Goal: Information Seeking & Learning: Learn about a topic

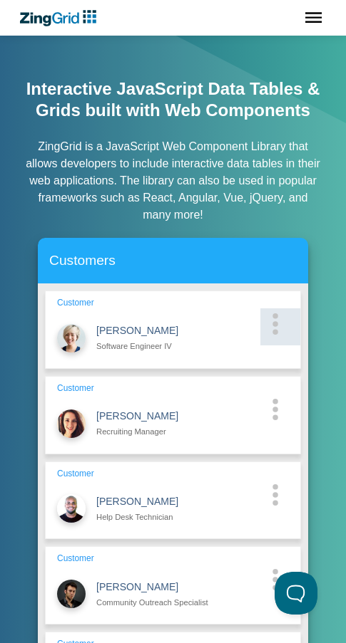
click at [289, 336] on zg-cell "App Content" at bounding box center [280, 327] width 40 height 37
click at [286, 328] on zg-cell "App Content" at bounding box center [280, 327] width 40 height 37
click at [273, 328] on icon "App Content" at bounding box center [274, 323] width 7 height 21
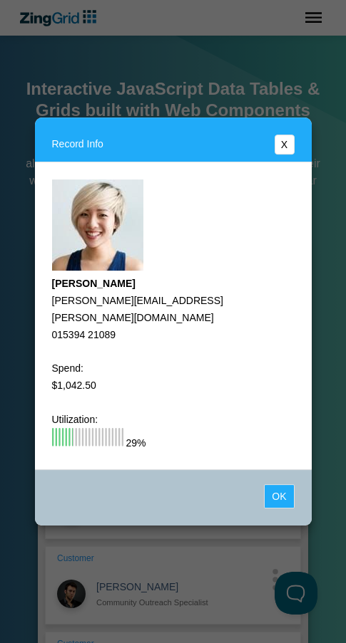
click at [280, 147] on button "X" at bounding box center [284, 145] width 20 height 20
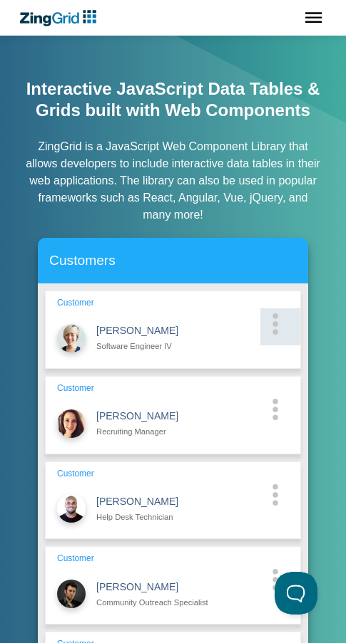
click at [271, 326] on icon "App Content" at bounding box center [274, 323] width 7 height 21
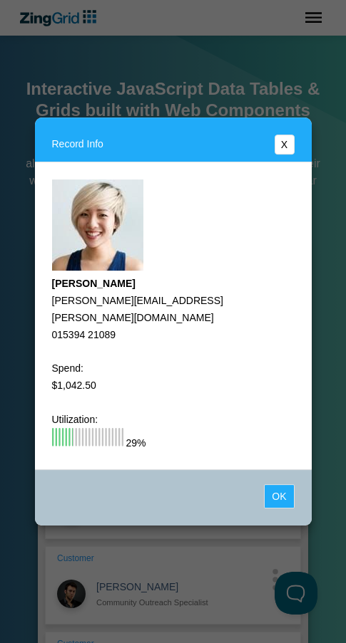
click at [276, 150] on button "X" at bounding box center [284, 145] width 20 height 20
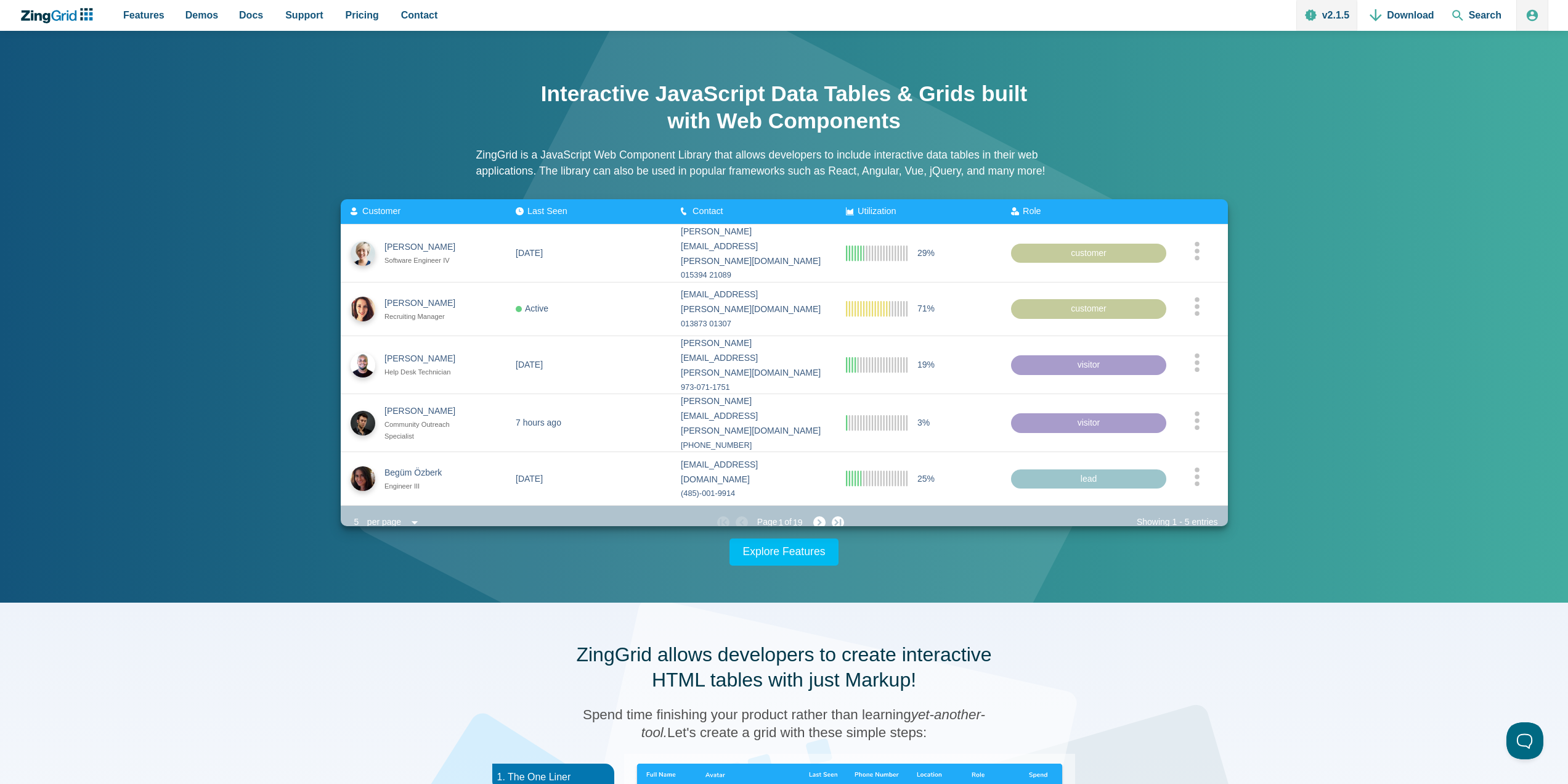
click at [411, 514] on div "App Content" at bounding box center [415, 523] width 18 height 17
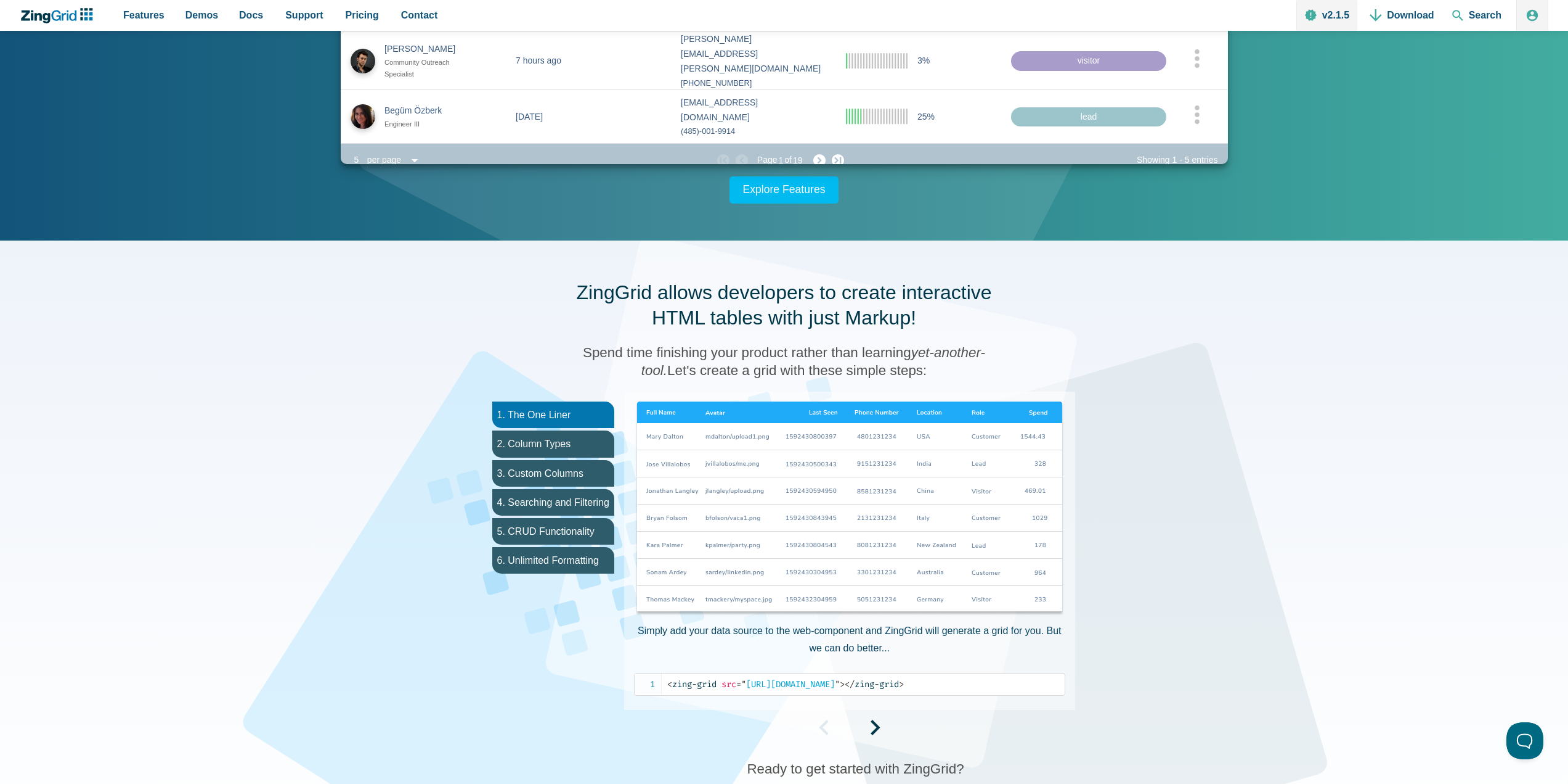
scroll to position [370, 0]
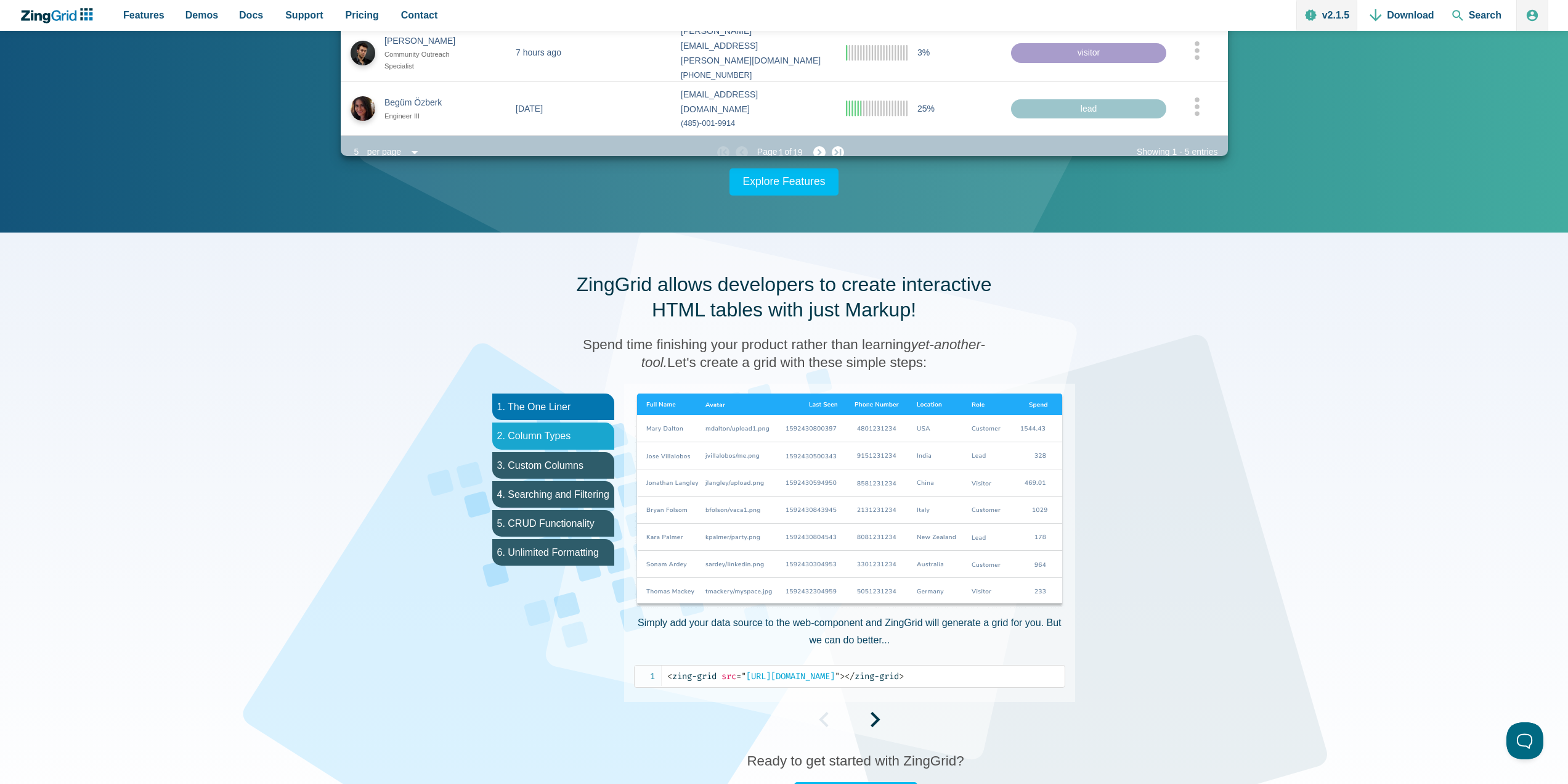
click at [575, 445] on li "2. Column Types" at bounding box center [553, 435] width 122 height 27
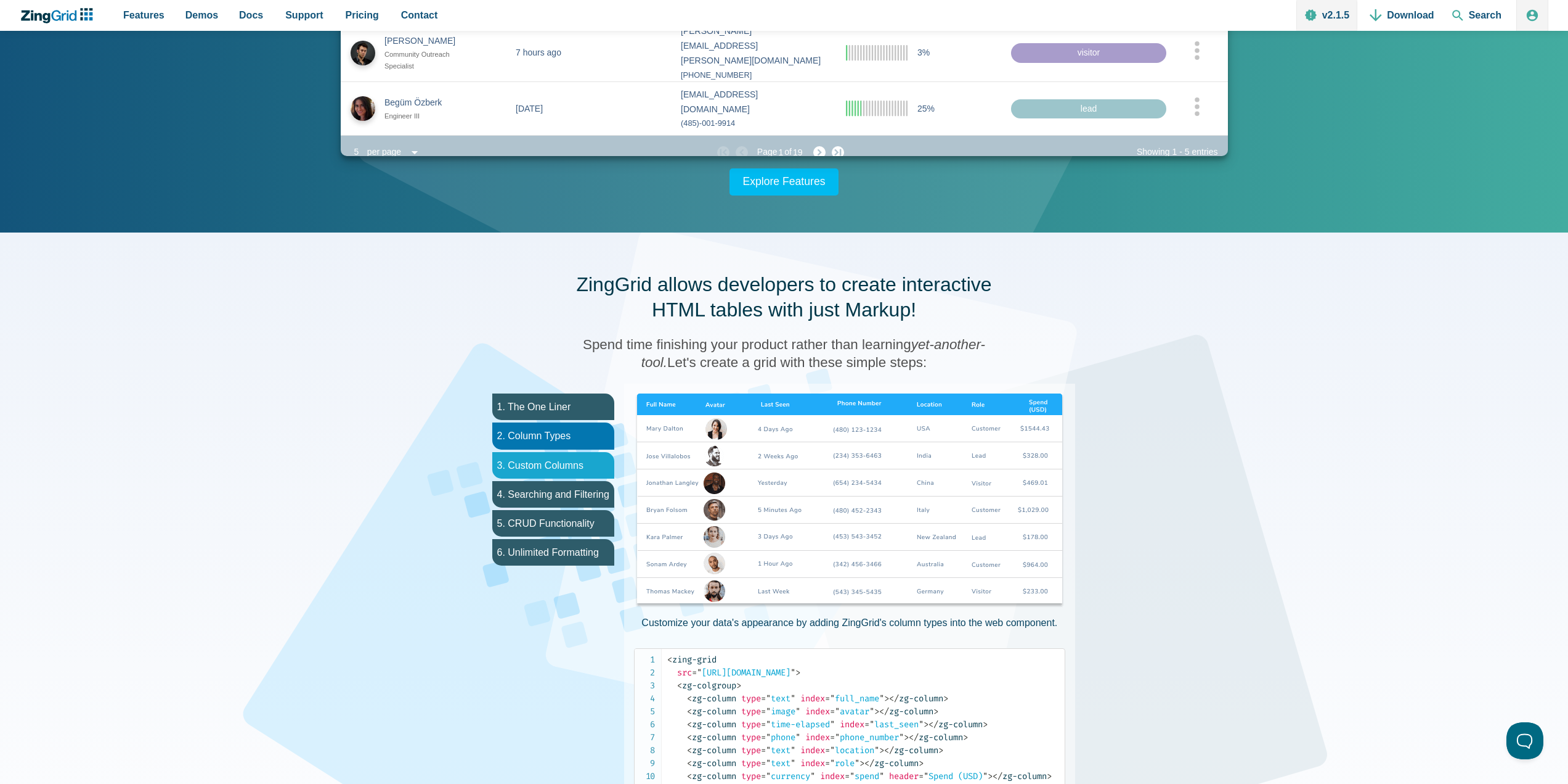
click at [556, 461] on li "3. Custom Columns" at bounding box center [553, 465] width 122 height 27
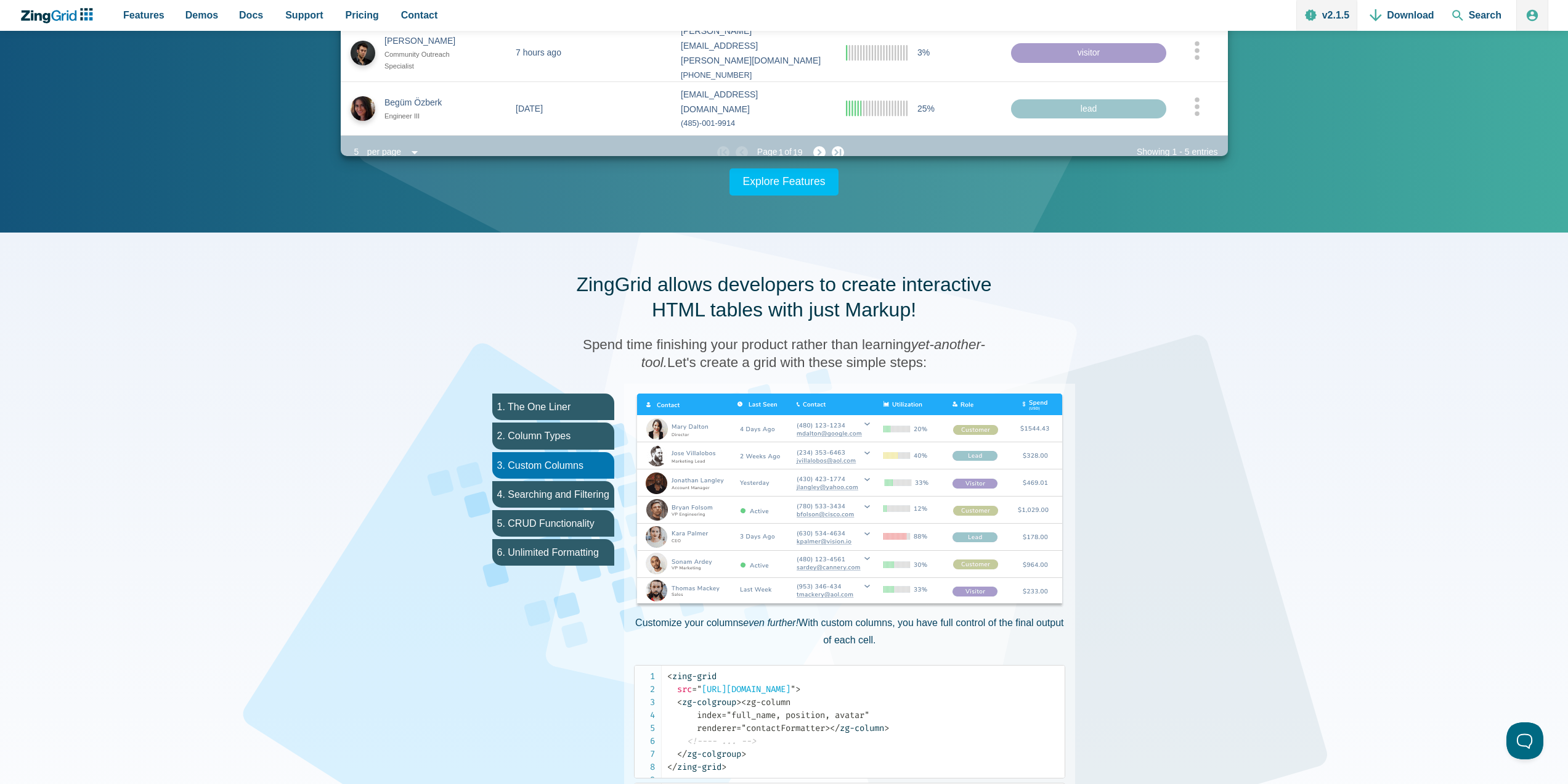
click at [732, 480] on img "App Content" at bounding box center [849, 501] width 432 height 215
click at [933, 453] on img "App Content" at bounding box center [849, 501] width 432 height 215
click at [548, 498] on li "4. Searching and Filtering" at bounding box center [553, 494] width 122 height 27
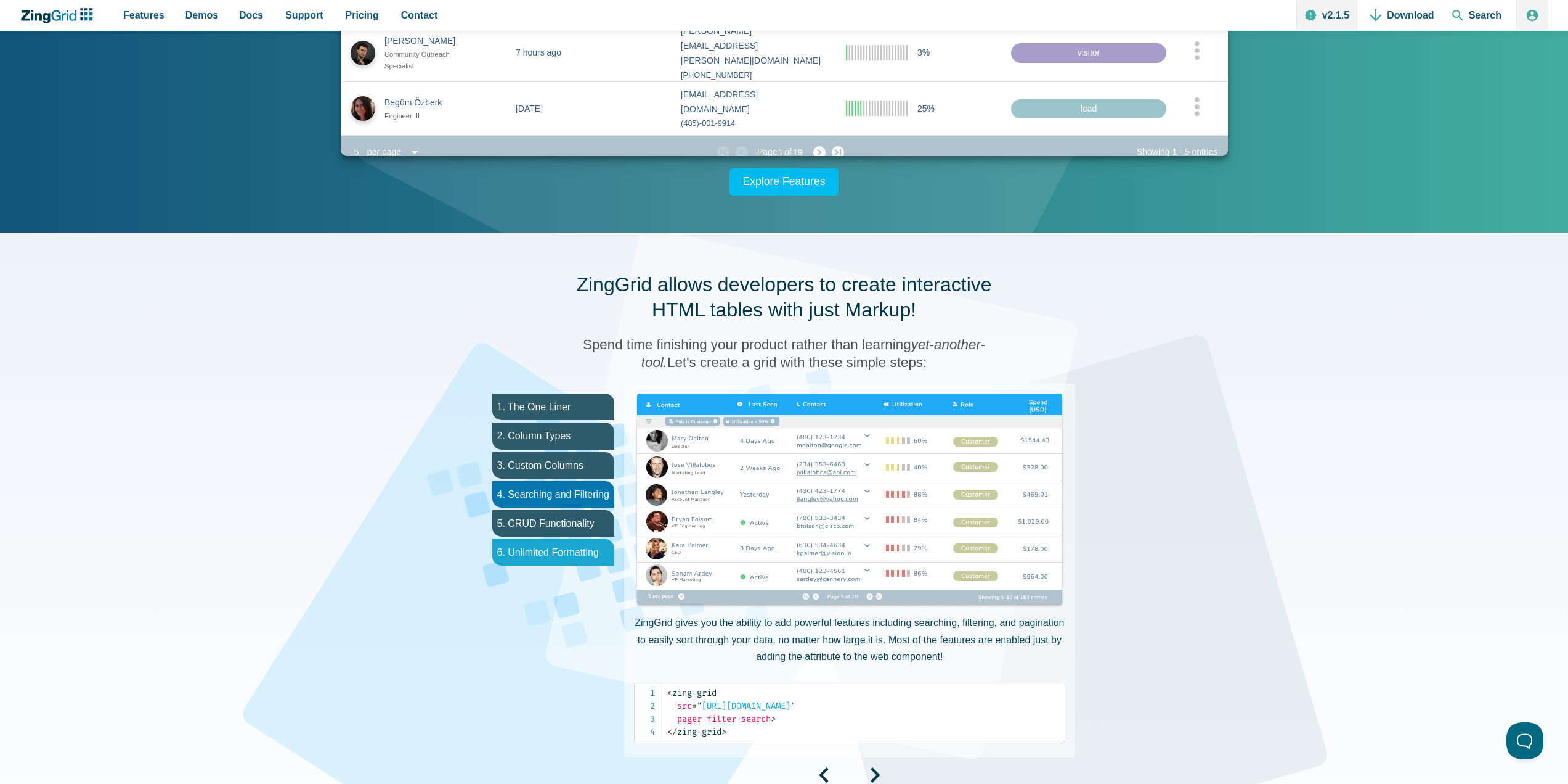
click at [522, 552] on li "6. Unlimited Formatting" at bounding box center [553, 552] width 122 height 27
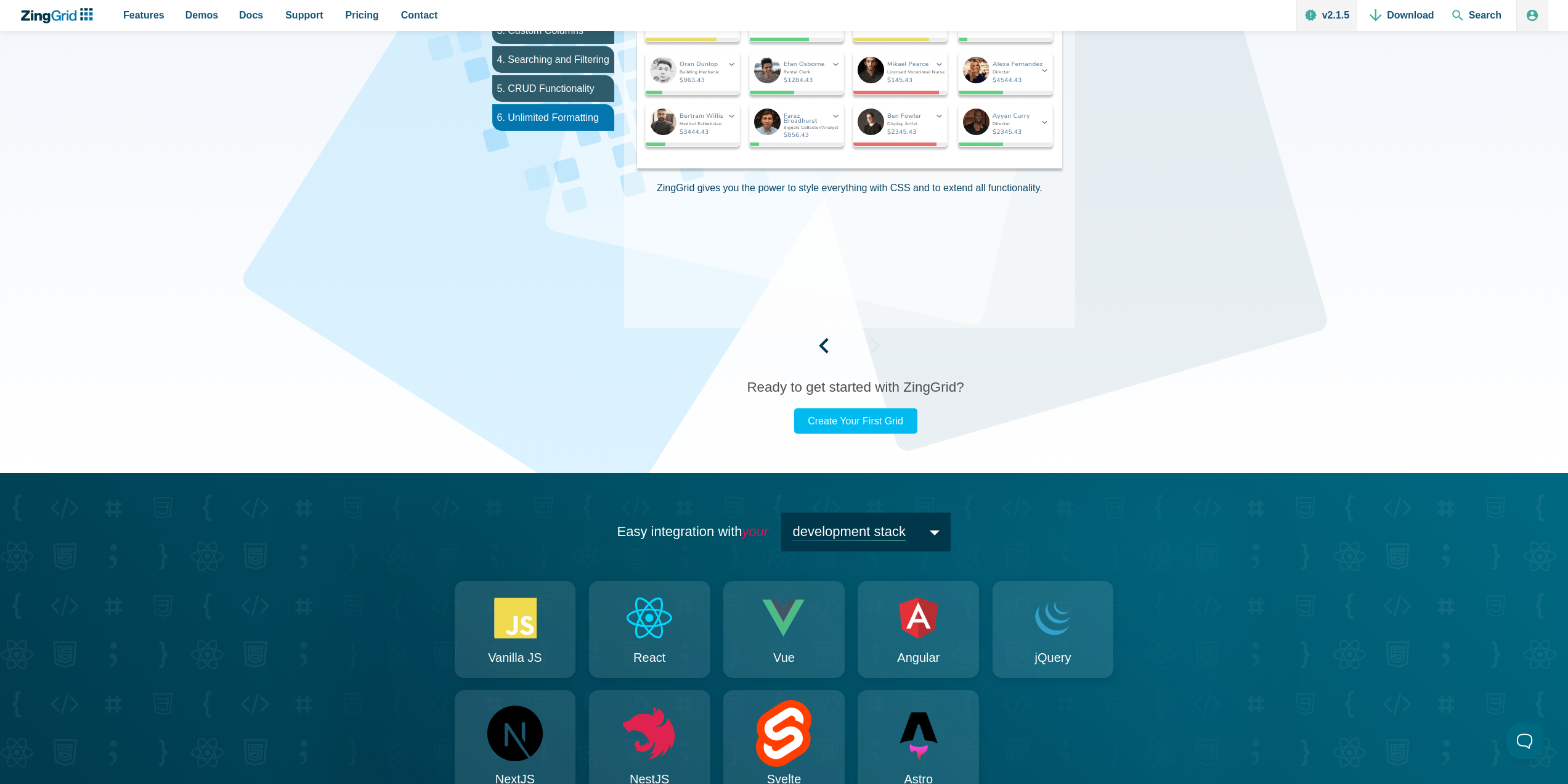
scroll to position [863, 0]
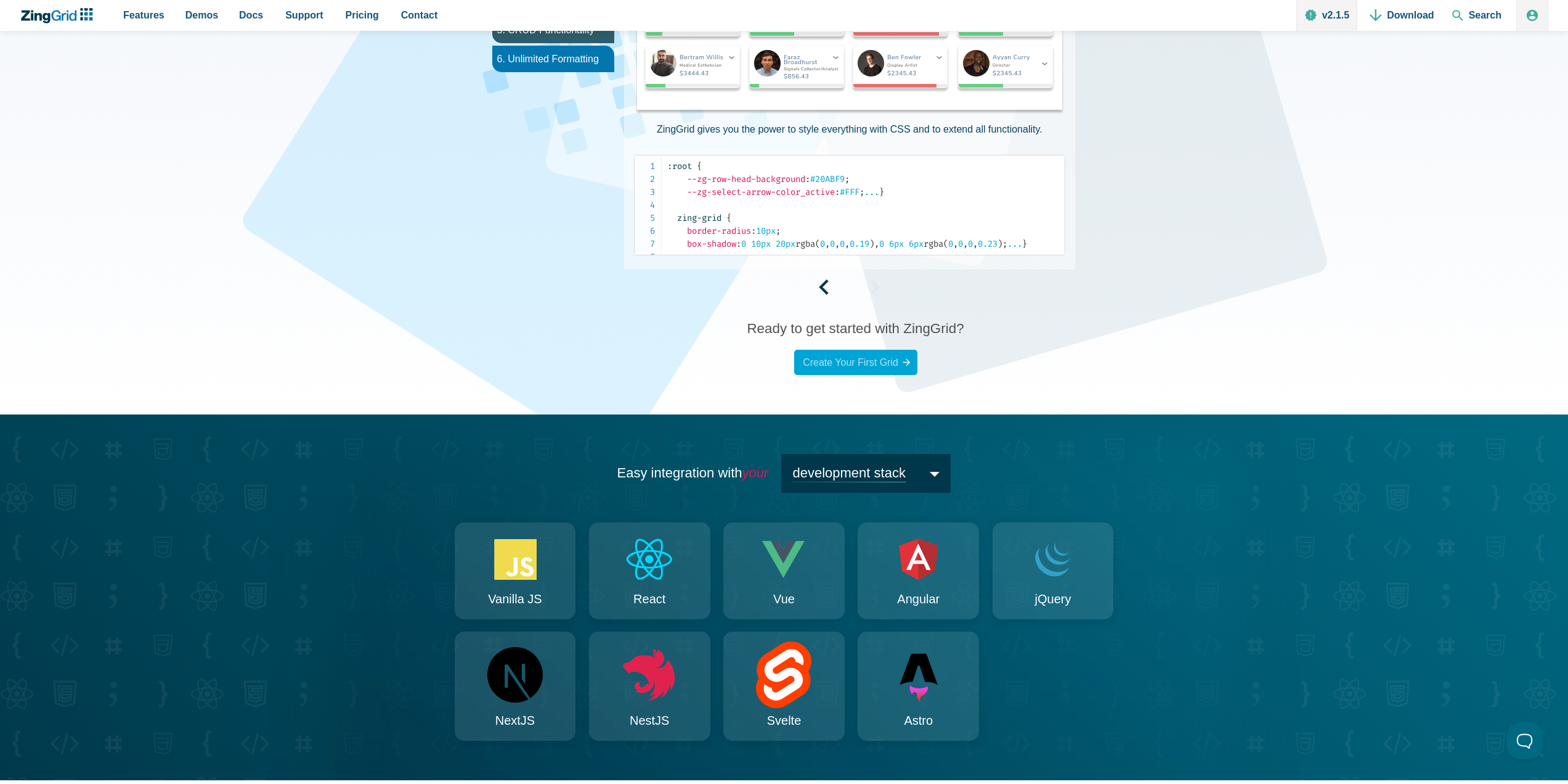
click at [876, 375] on link "Create Your First Grid" at bounding box center [855, 362] width 123 height 25
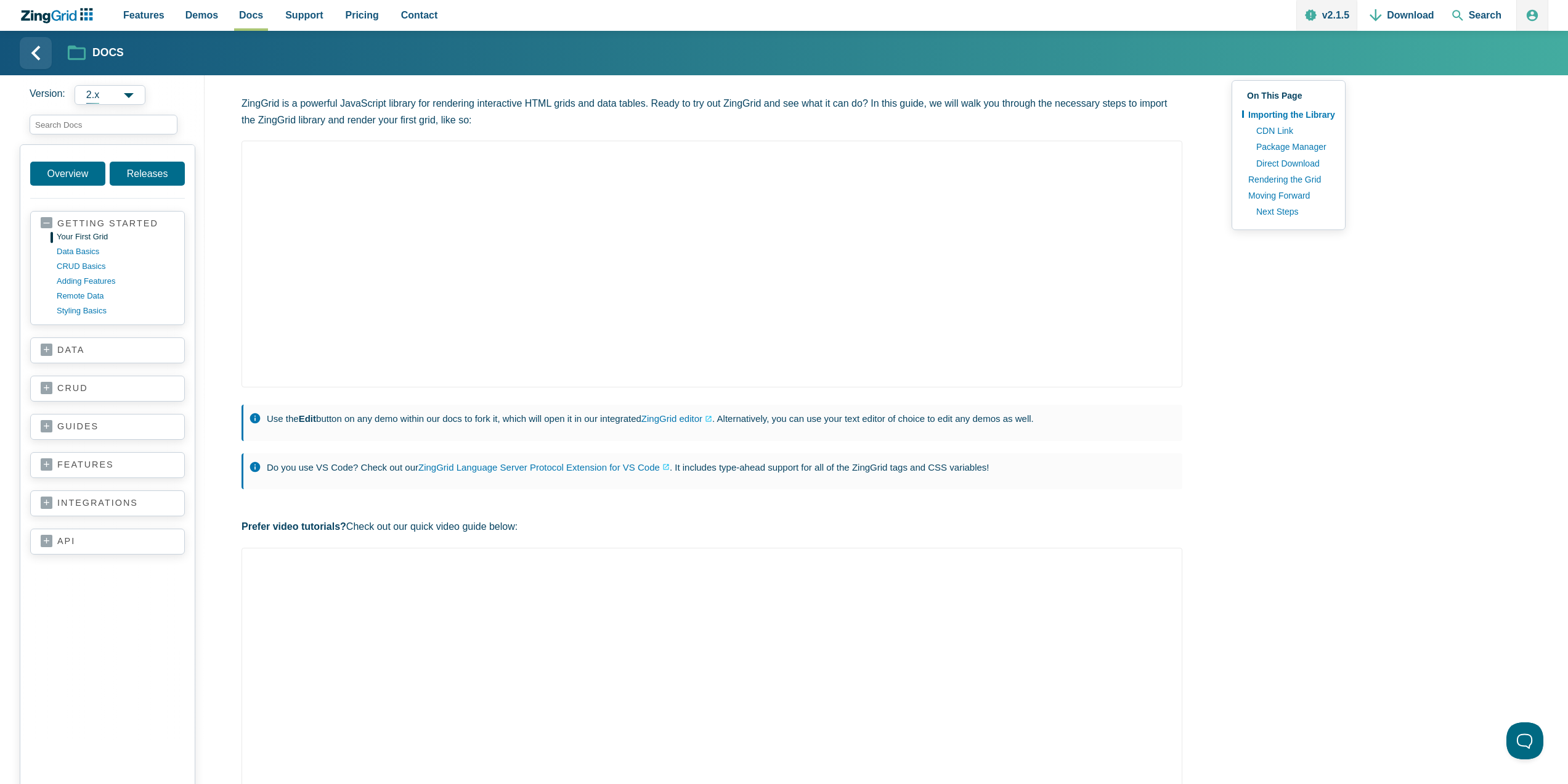
scroll to position [61, 0]
click at [207, 49] on link "Browse by Features" at bounding box center [238, 43] width 123 height 30
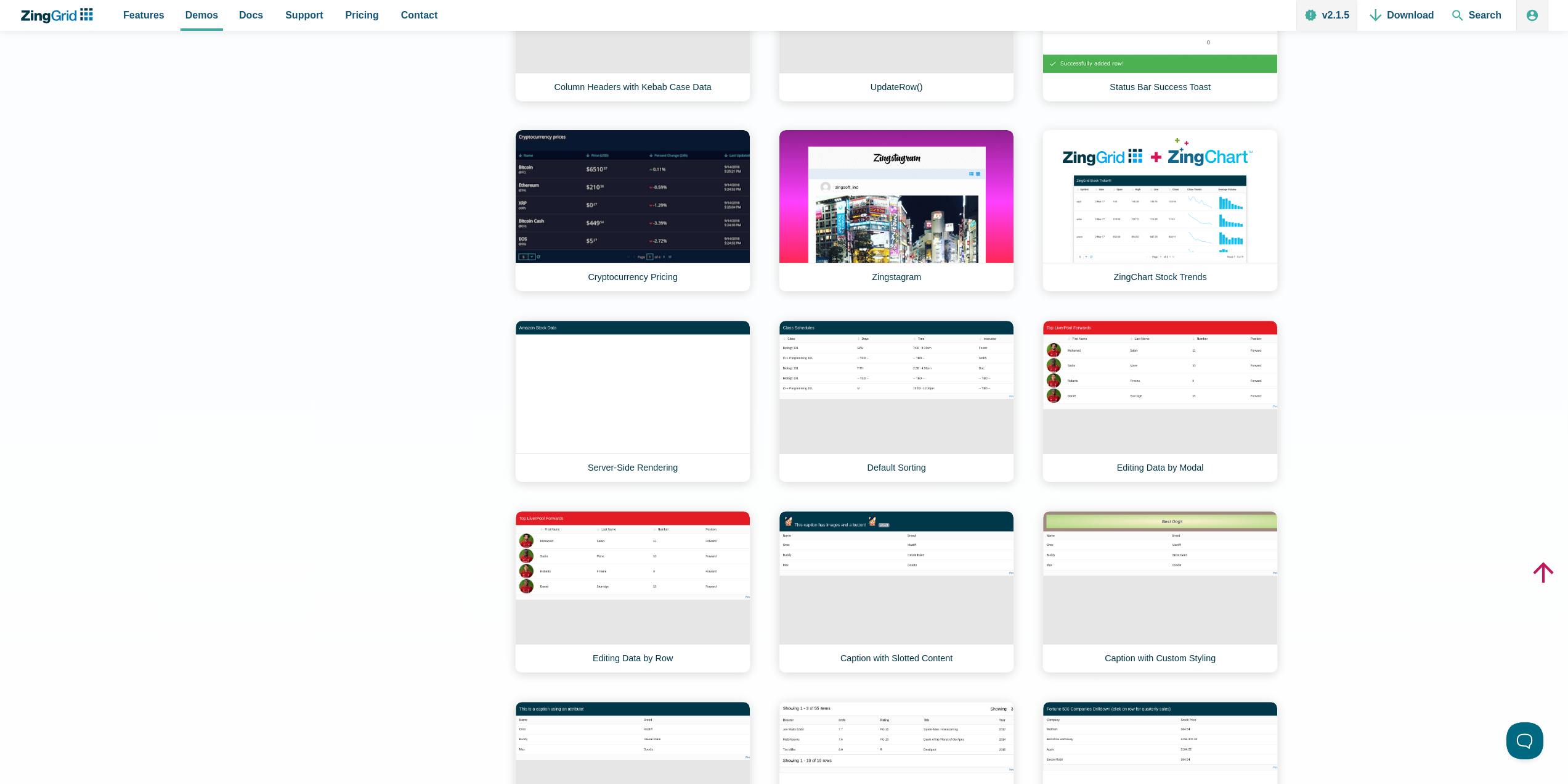
scroll to position [6844, 0]
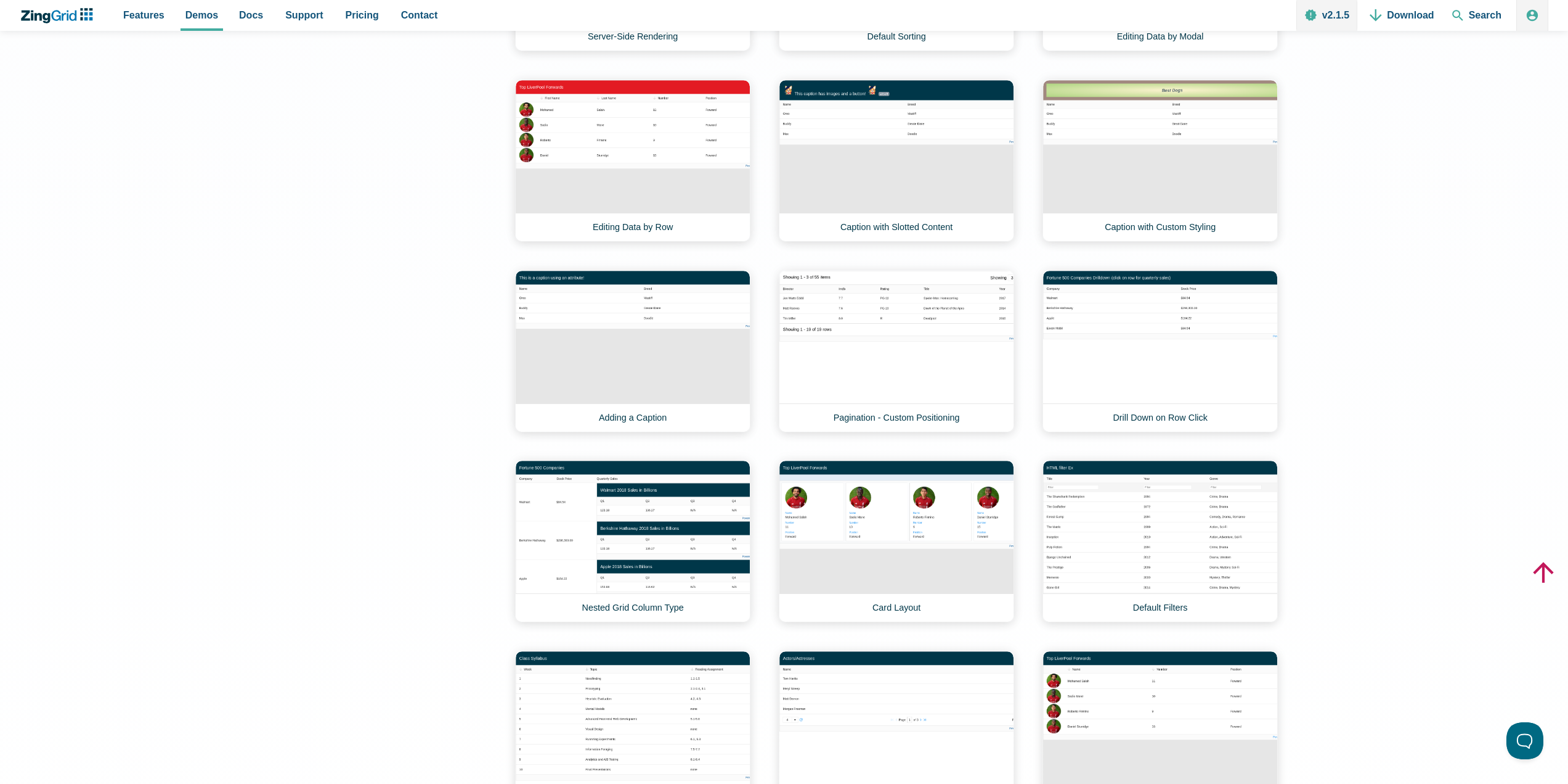
drag, startPoint x: 955, startPoint y: 200, endPoint x: 209, endPoint y: 256, distance: 748.1
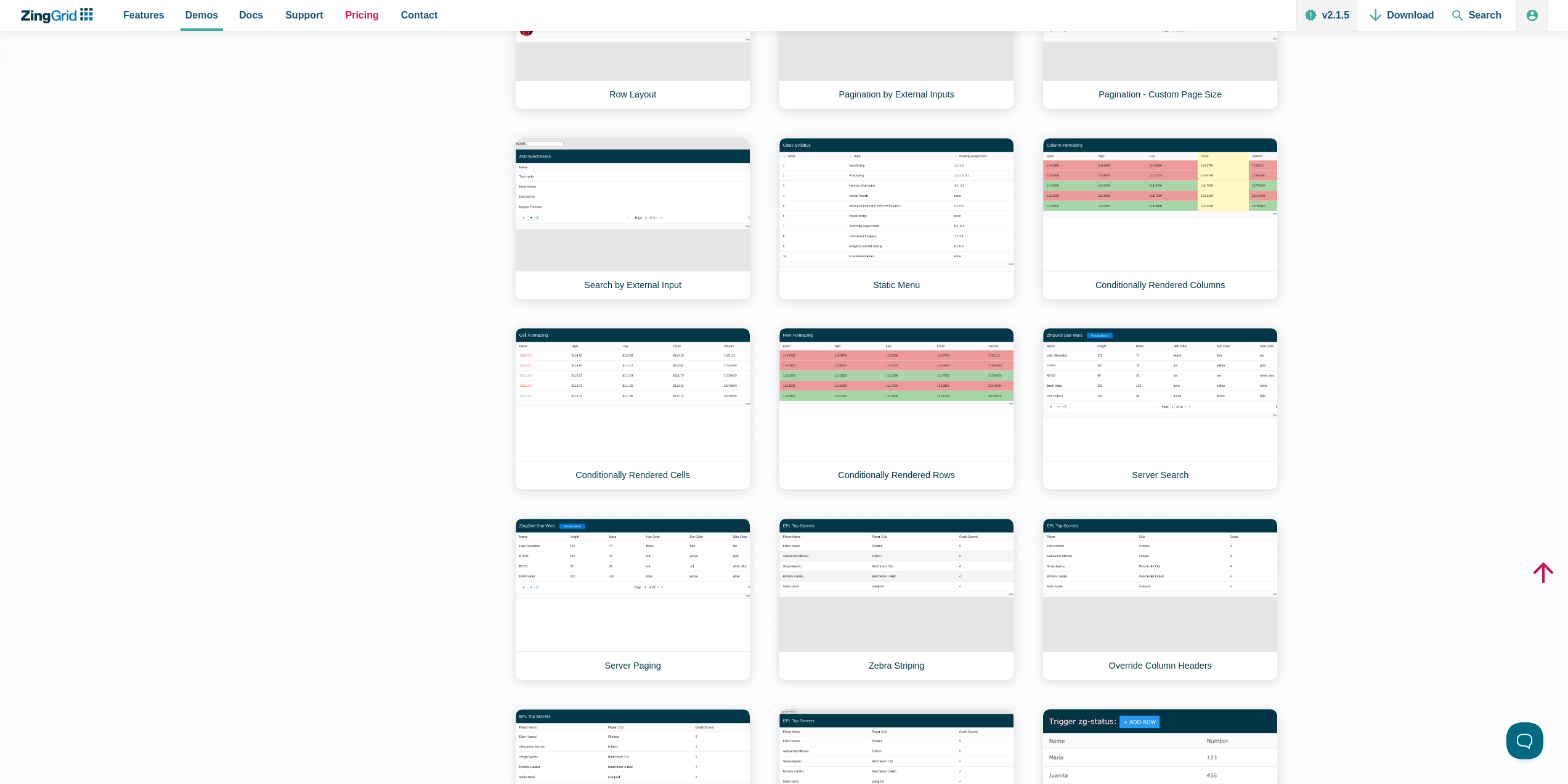
scroll to position [6012, 0]
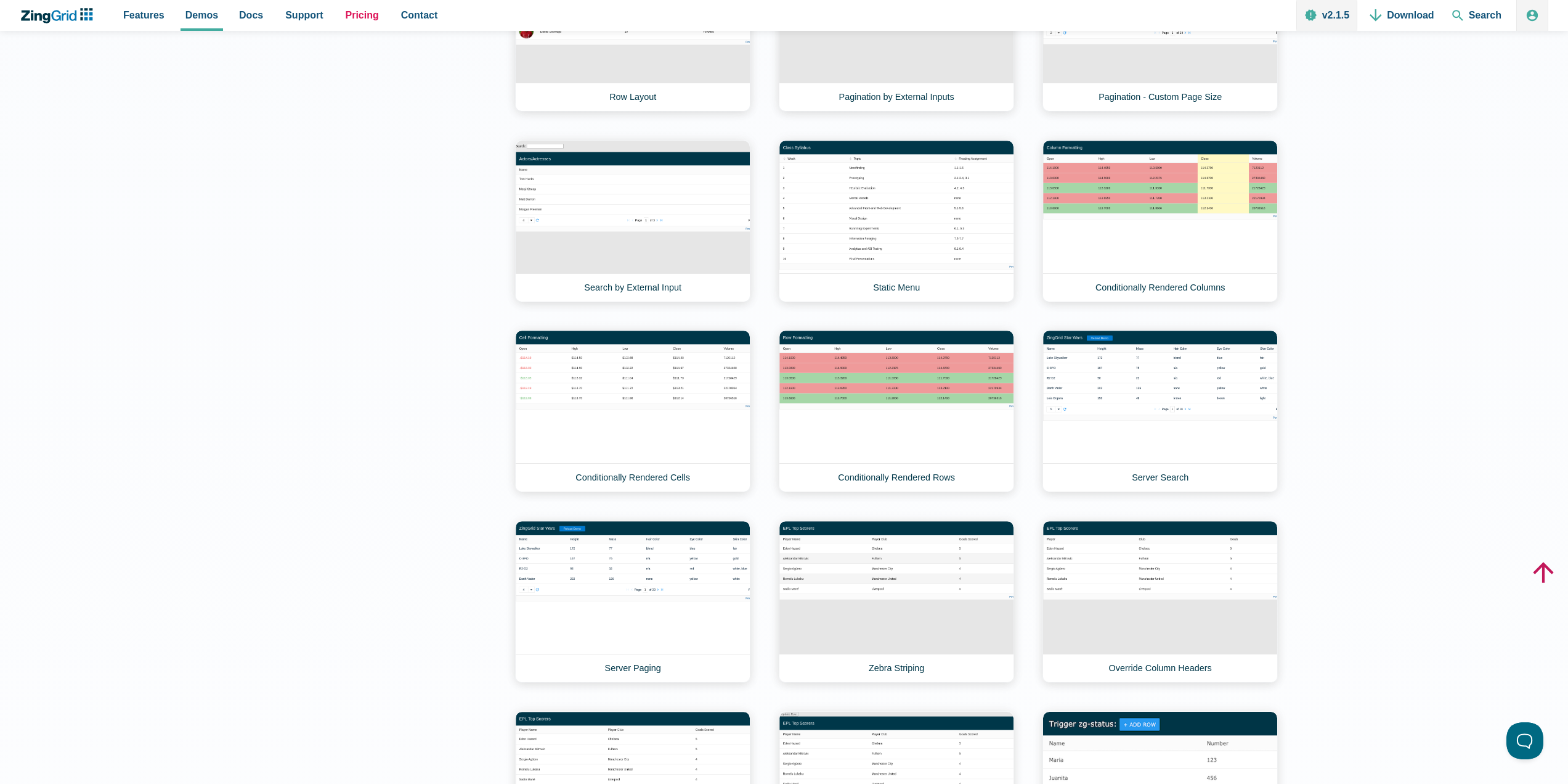
click at [349, 18] on span "Pricing" at bounding box center [362, 15] width 33 height 16
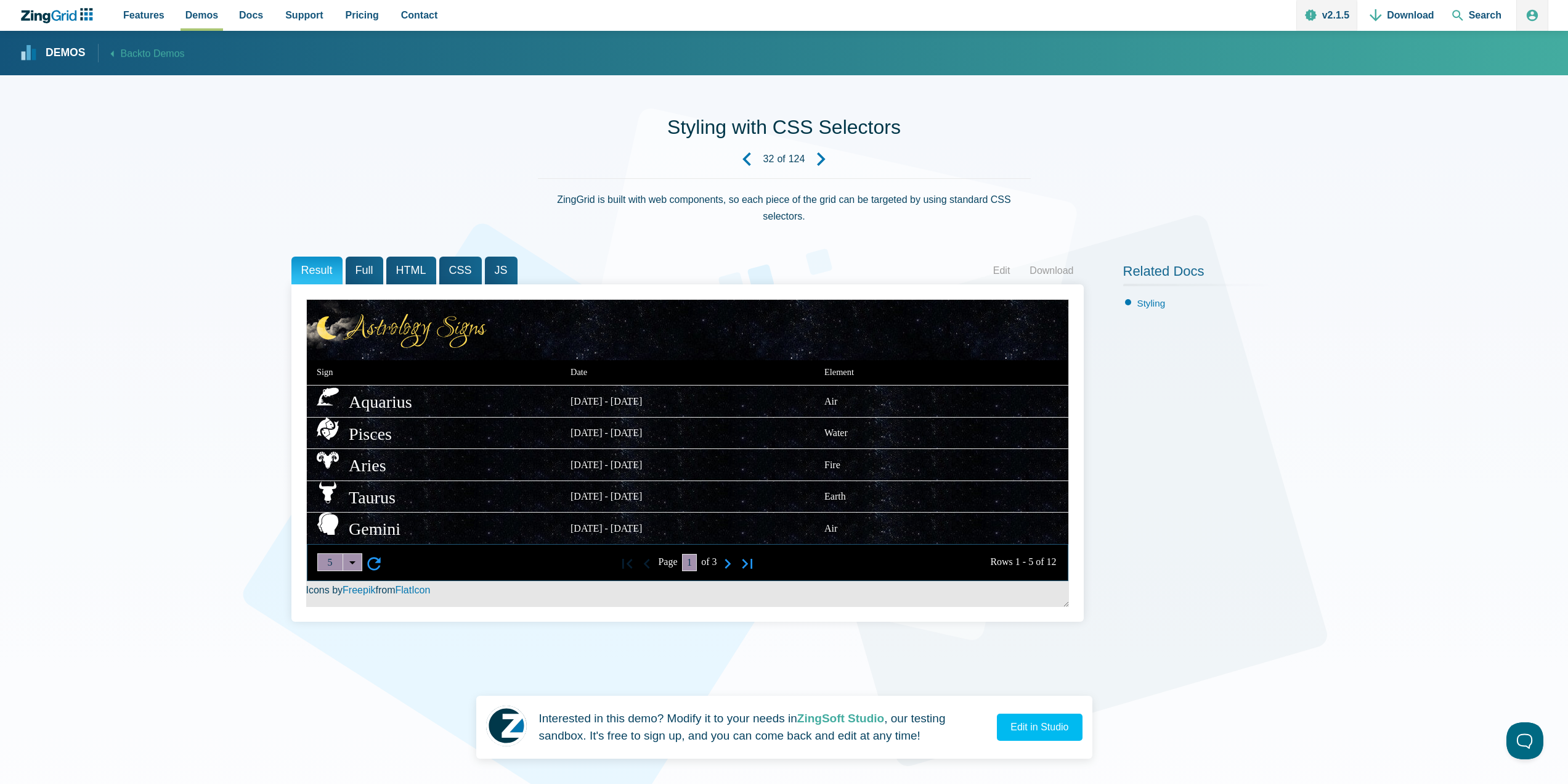
click at [374, 271] on span "Full" at bounding box center [364, 270] width 37 height 28
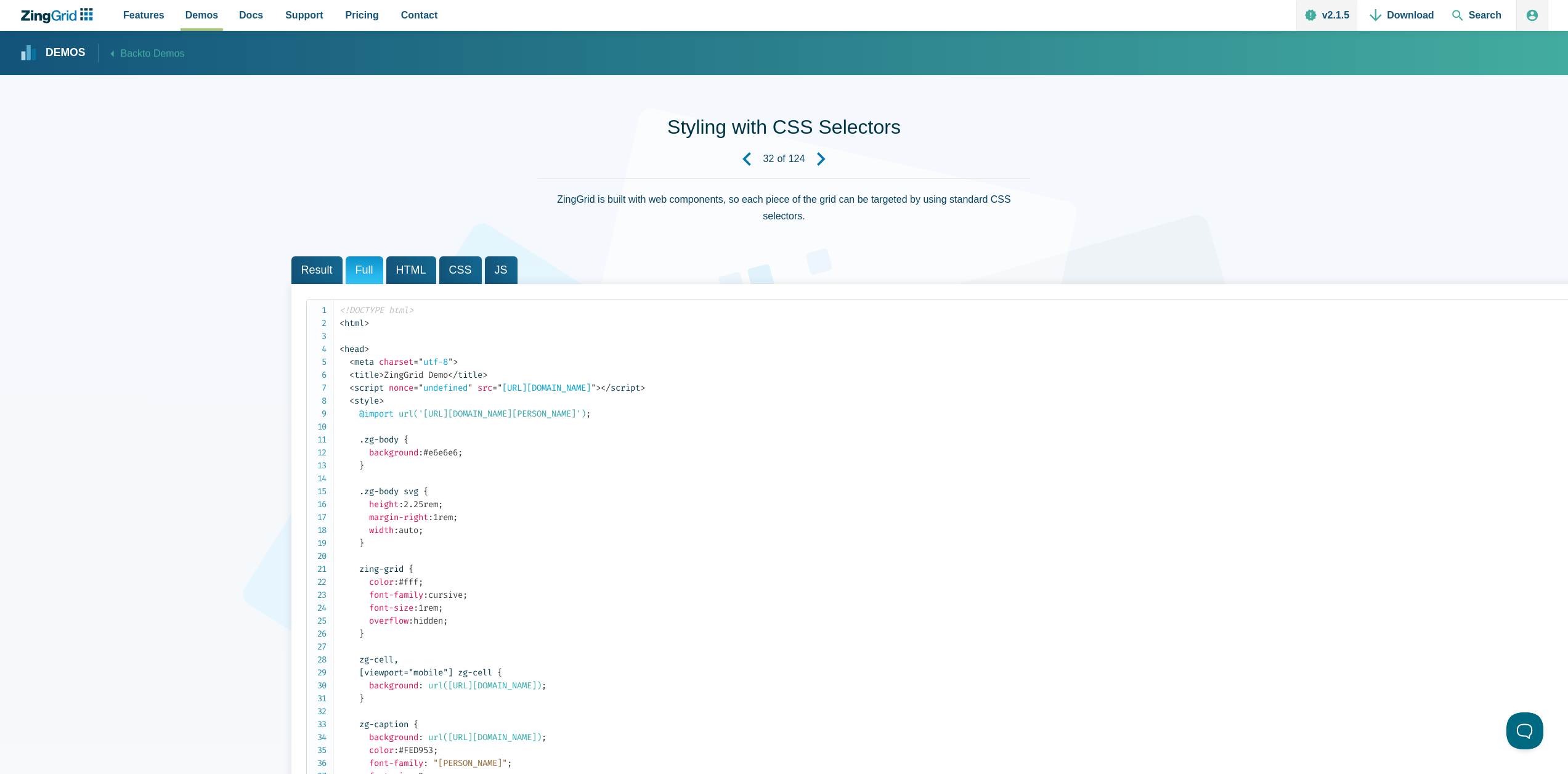
click at [408, 272] on span "HTML" at bounding box center [412, 270] width 50 height 28
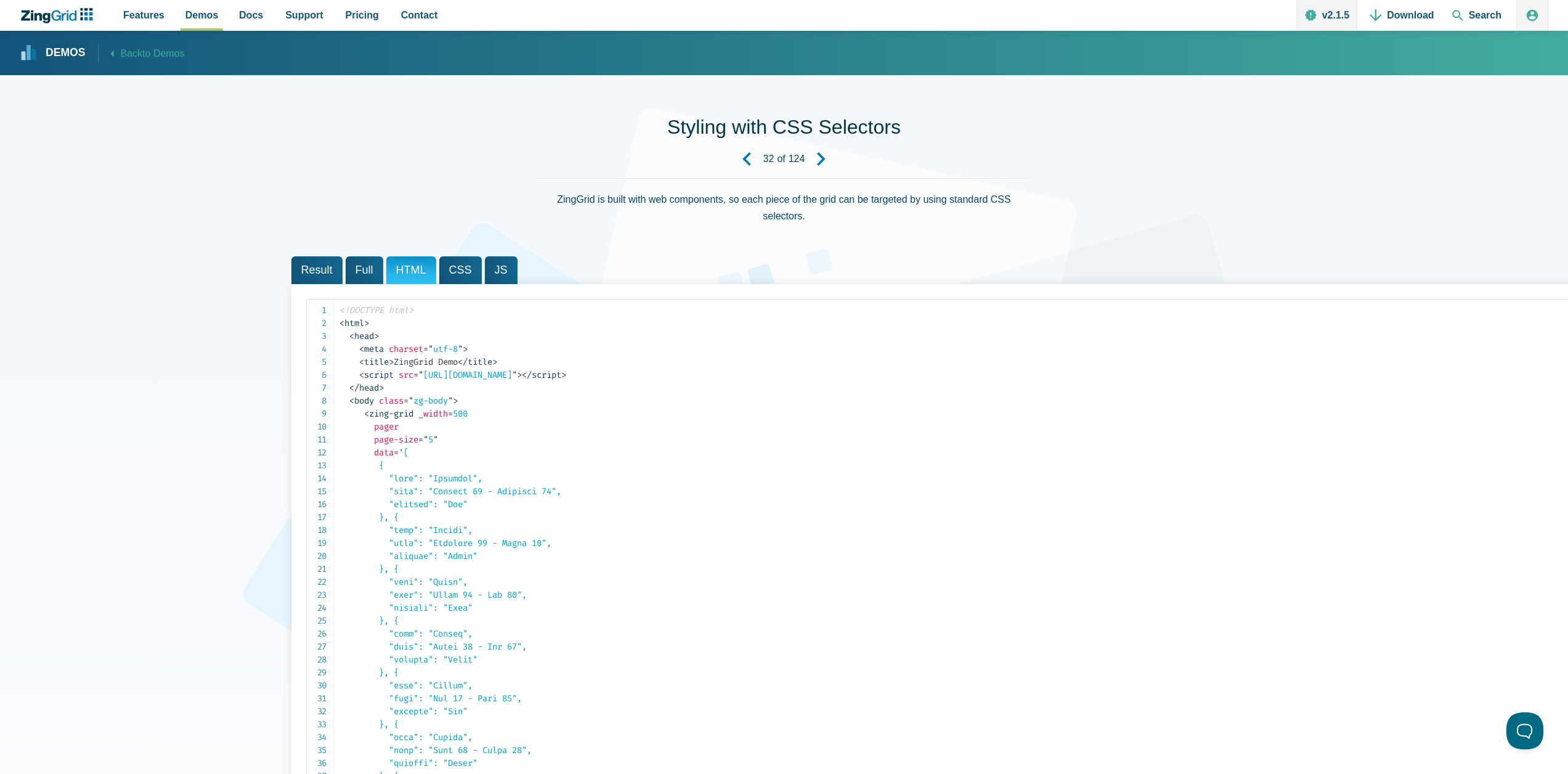
click at [467, 272] on span "CSS" at bounding box center [460, 270] width 42 height 28
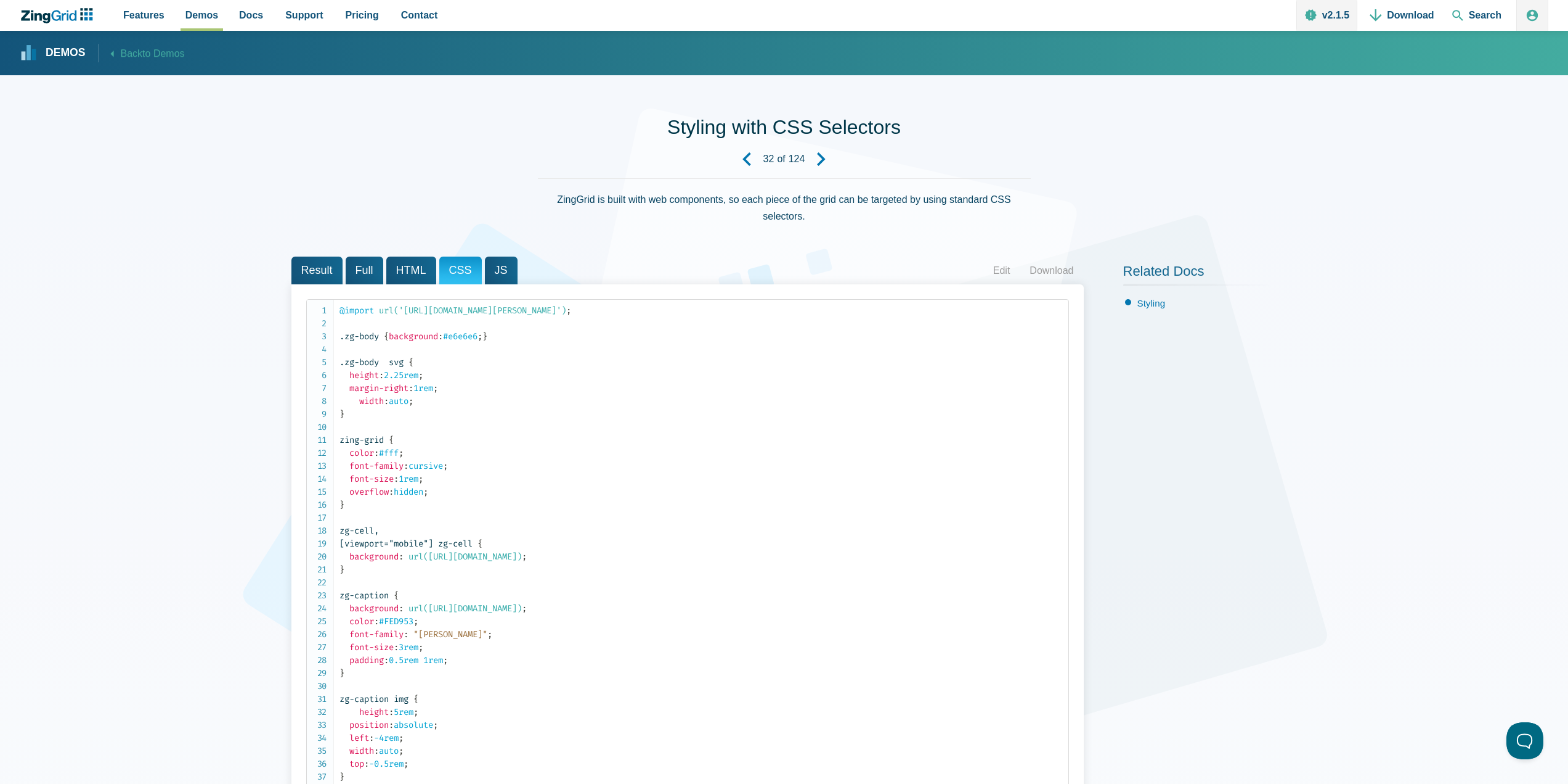
click at [494, 263] on span "JS" at bounding box center [502, 270] width 33 height 28
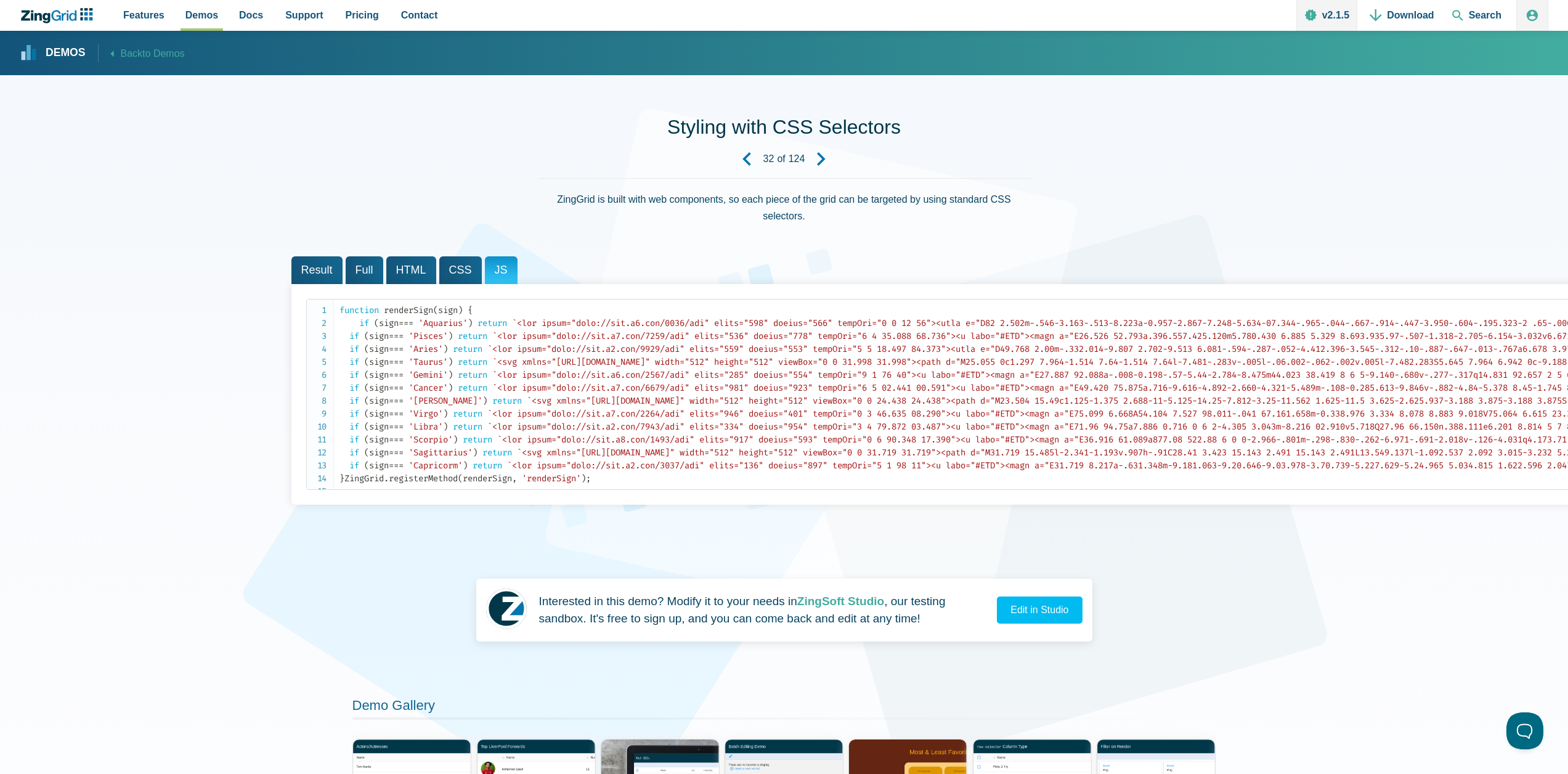
click at [320, 261] on span "Result" at bounding box center [317, 270] width 51 height 28
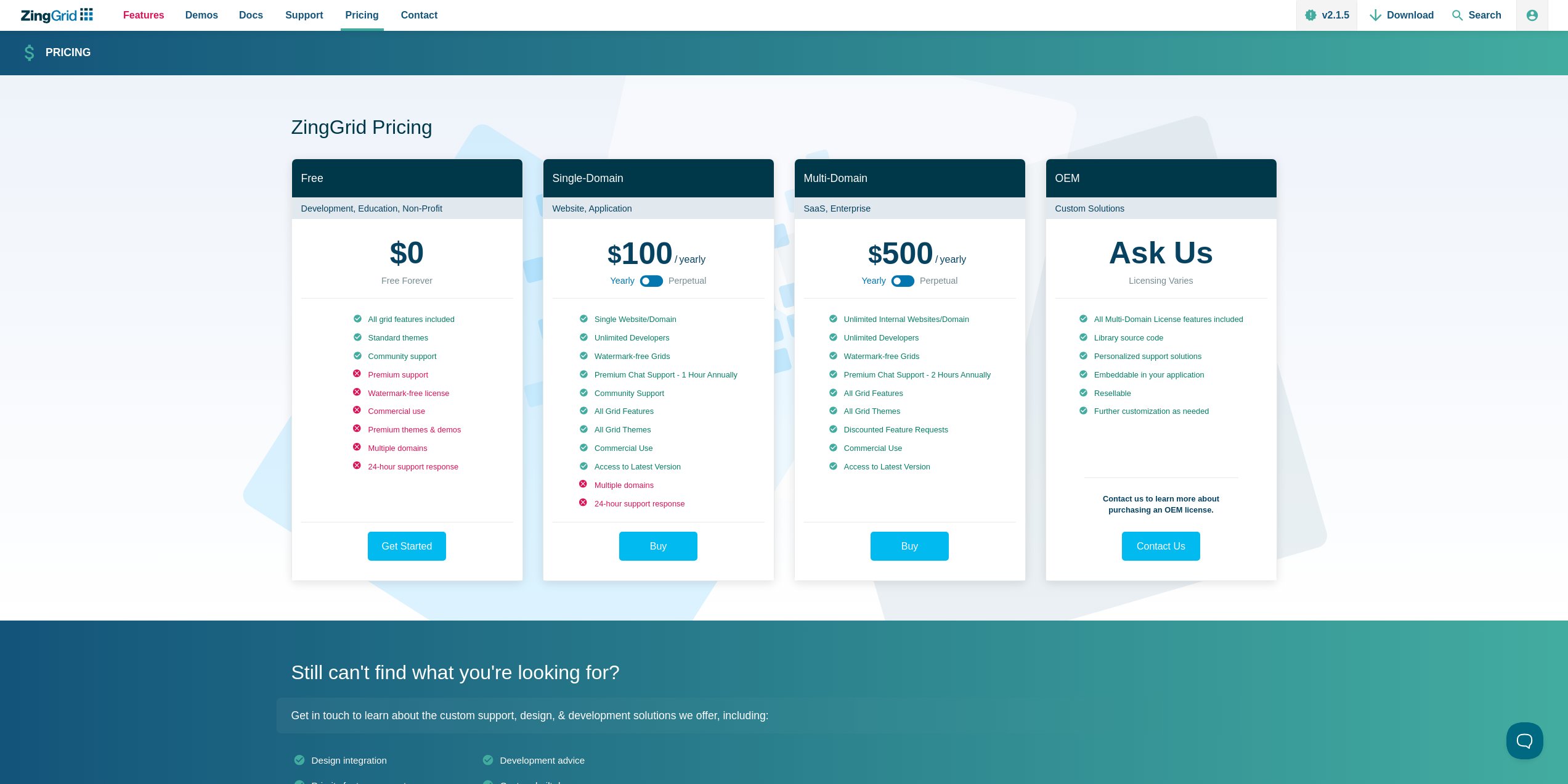
click at [142, 19] on span "Features" at bounding box center [144, 15] width 42 height 16
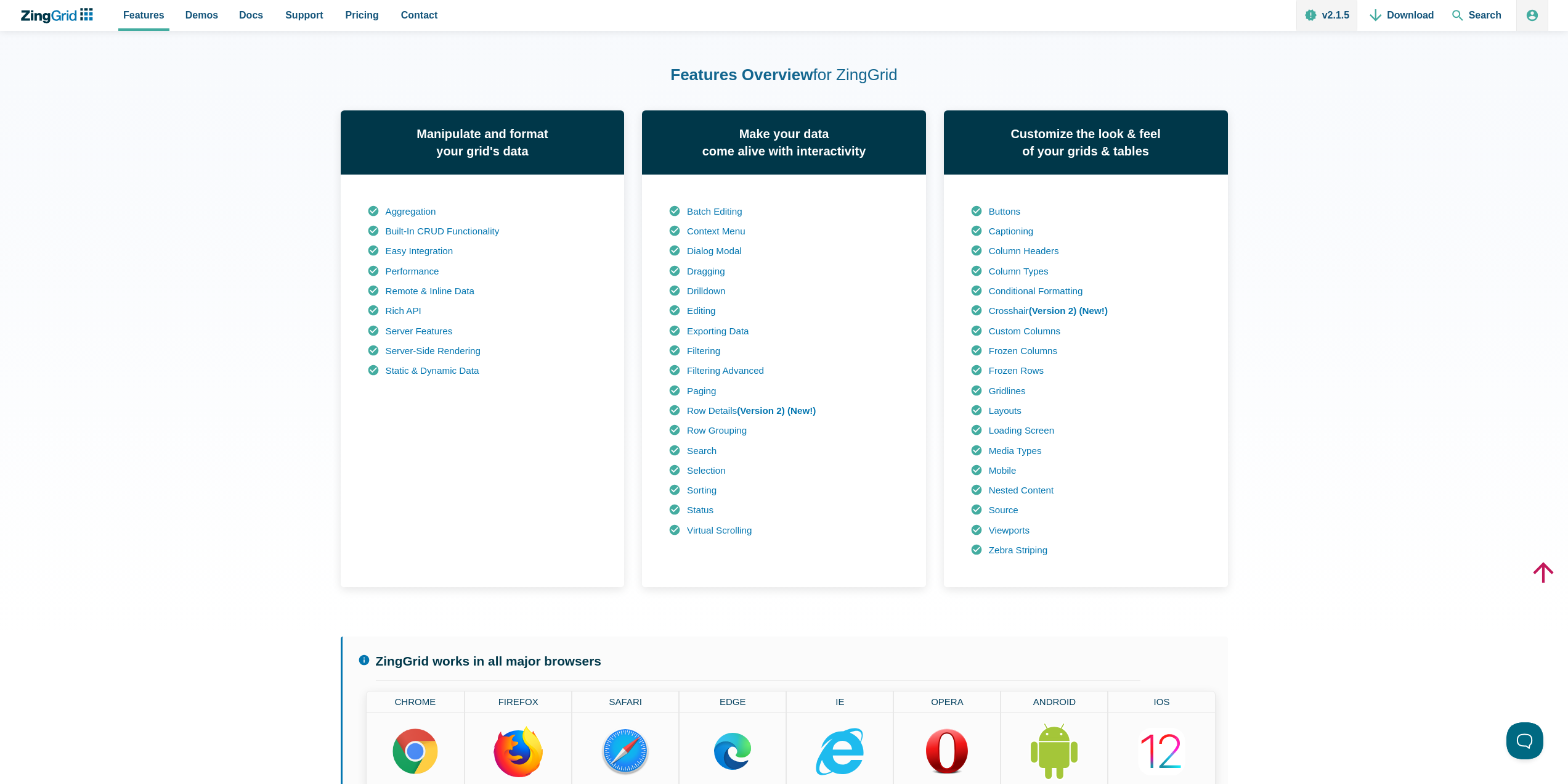
scroll to position [801, 0]
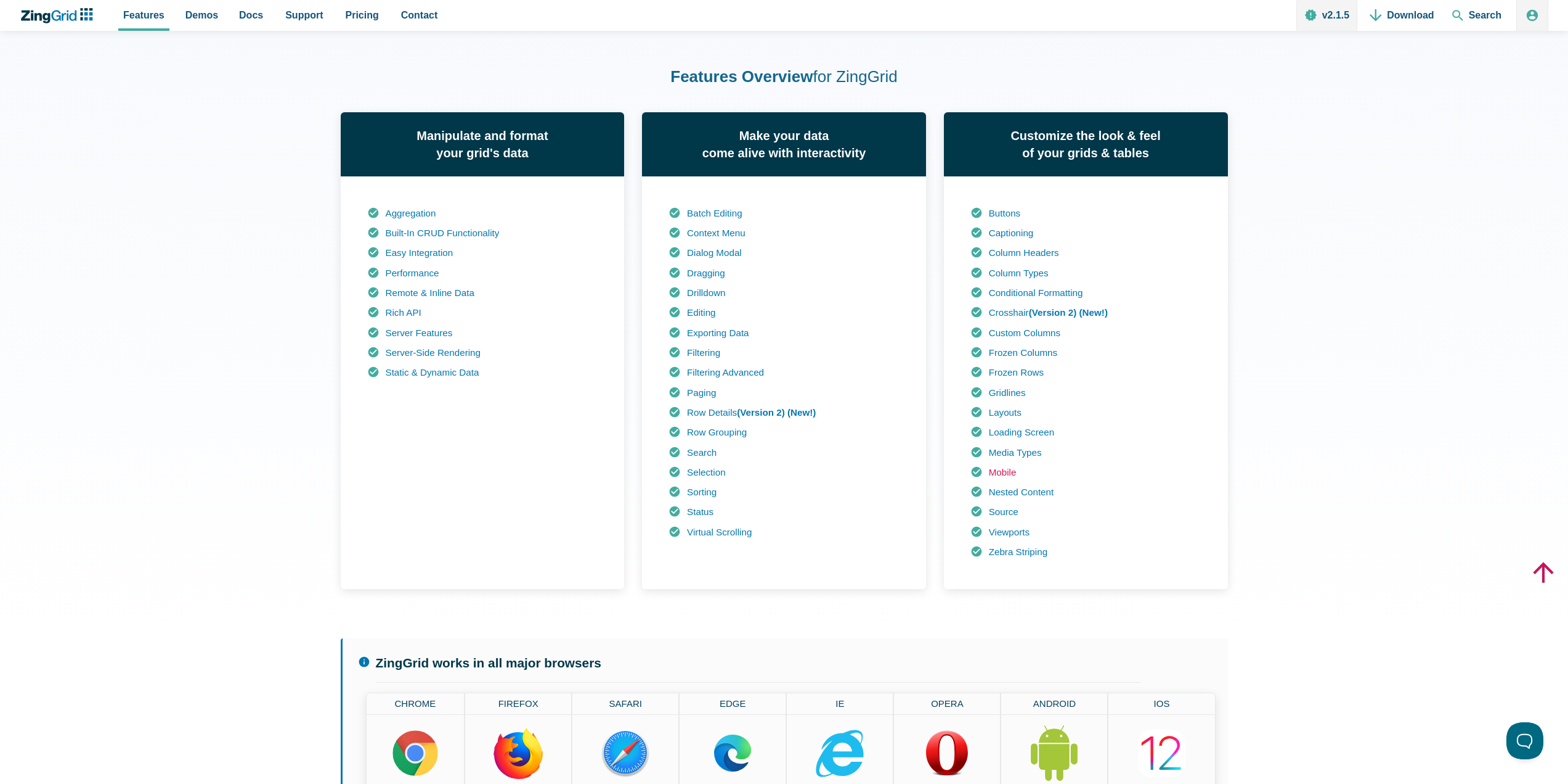
click at [1002, 471] on link "Mobile" at bounding box center [1003, 472] width 28 height 10
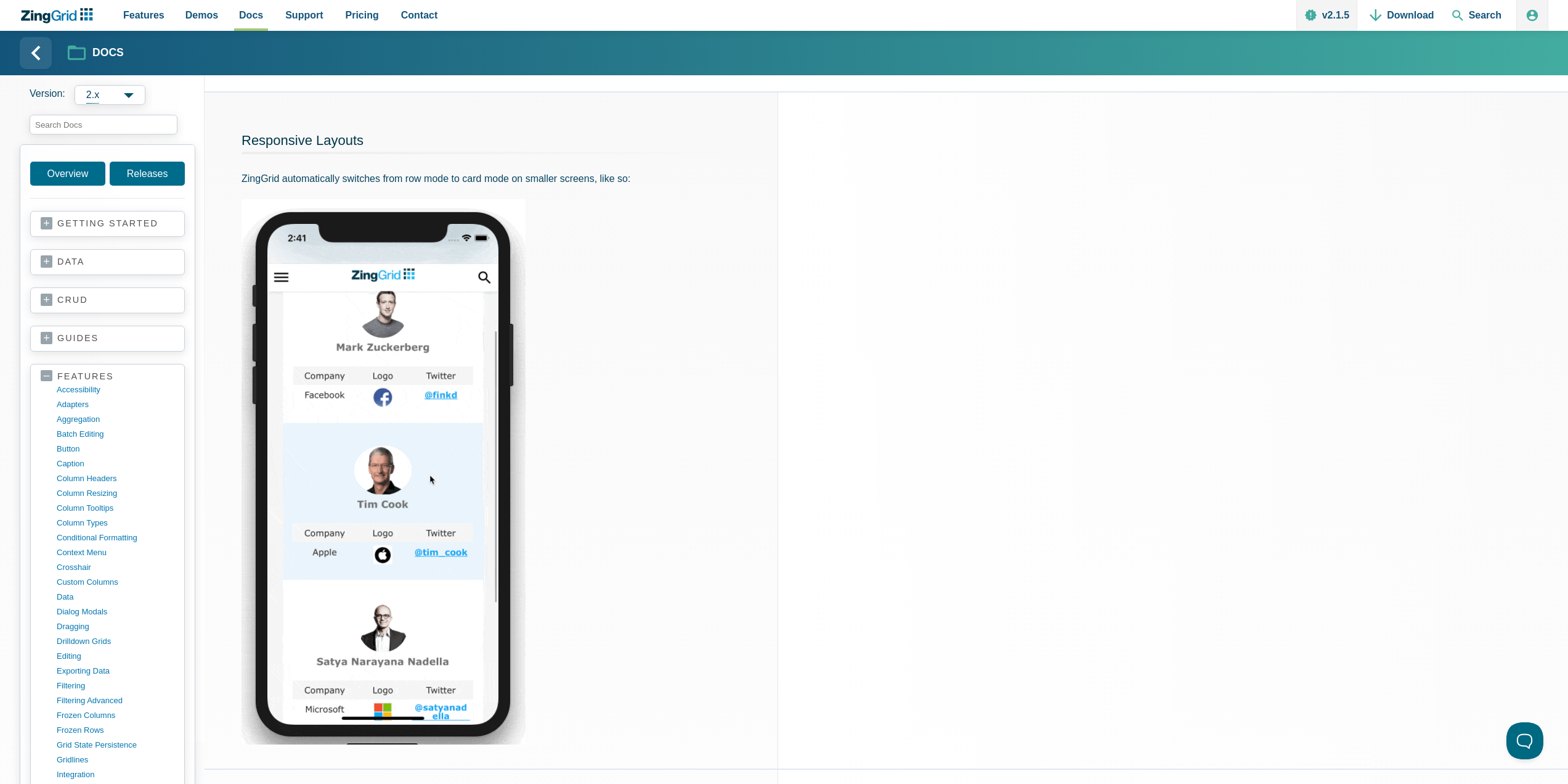
drag, startPoint x: 0, startPoint y: 0, endPoint x: 674, endPoint y: 177, distance: 696.9
click at [674, 177] on p "ZingGrid automatically switches from row mode to card mode on smaller screens, …" at bounding box center [490, 178] width 499 height 16
